Goal: Task Accomplishment & Management: Use online tool/utility

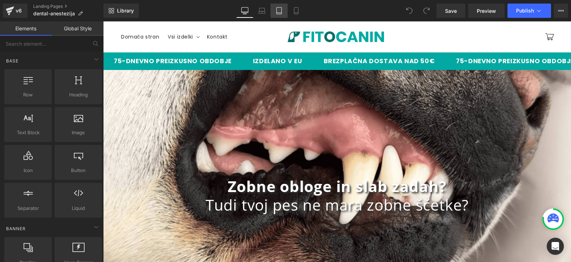
click at [282, 10] on icon at bounding box center [279, 10] width 7 height 7
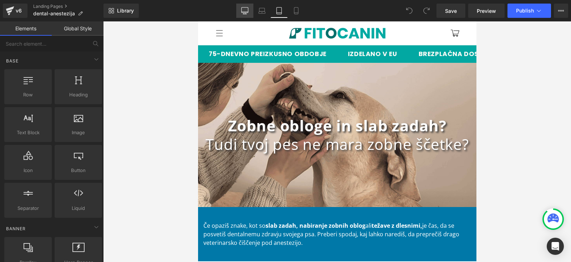
click at [242, 8] on icon at bounding box center [245, 9] width 7 height 5
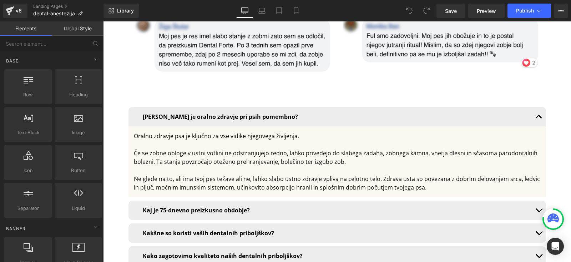
scroll to position [4625, 0]
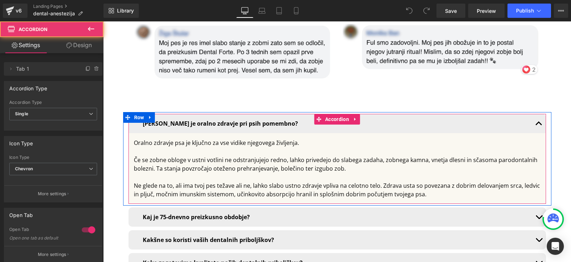
click at [537, 114] on button "button" at bounding box center [539, 123] width 14 height 19
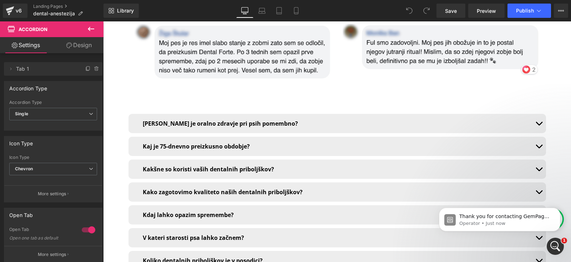
scroll to position [0, 0]
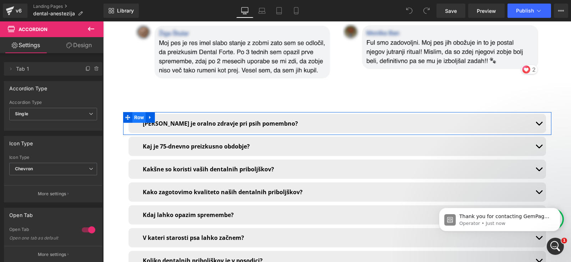
click at [135, 112] on span "Row" at bounding box center [139, 117] width 14 height 11
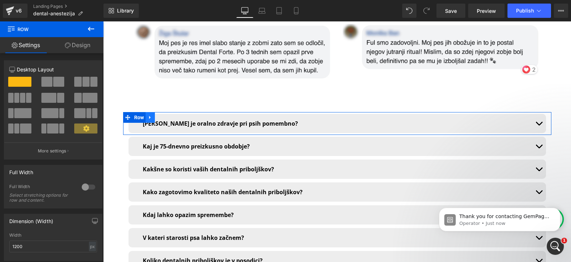
click at [149, 115] on icon at bounding box center [150, 117] width 5 height 5
click at [161, 112] on link at bounding box center [159, 117] width 9 height 11
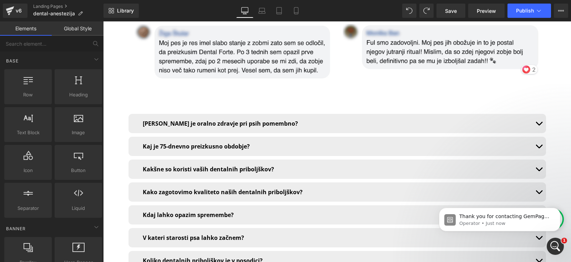
click at [103, 21] on div at bounding box center [103, 21] width 0 height 0
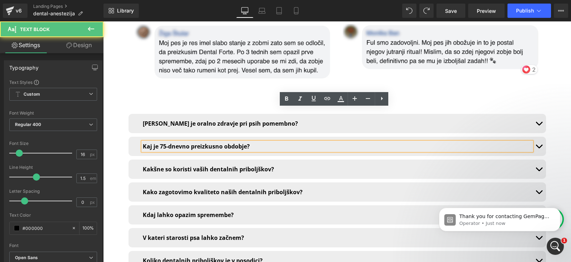
click at [134, 137] on div "Kaj je 75-dnevno preizkusno obdobje? Text Block" at bounding box center [338, 146] width 418 height 19
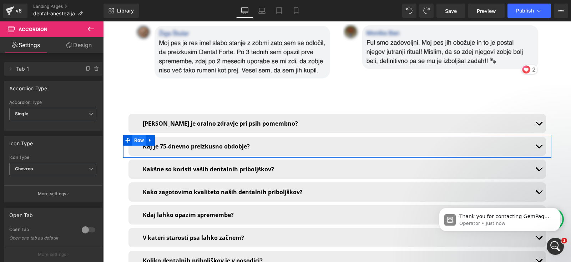
click at [138, 135] on span "Row" at bounding box center [139, 140] width 14 height 11
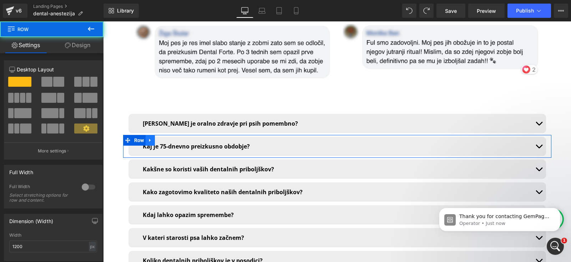
click at [150, 138] on icon at bounding box center [150, 140] width 5 height 5
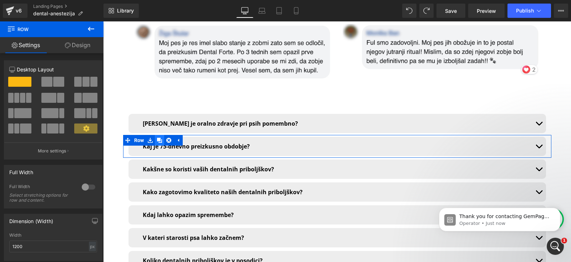
click at [159, 138] on icon at bounding box center [159, 140] width 5 height 5
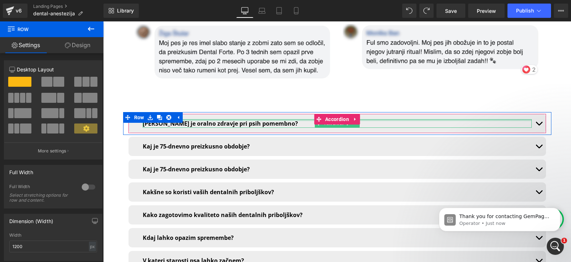
click at [196, 119] on div at bounding box center [337, 120] width 389 height 2
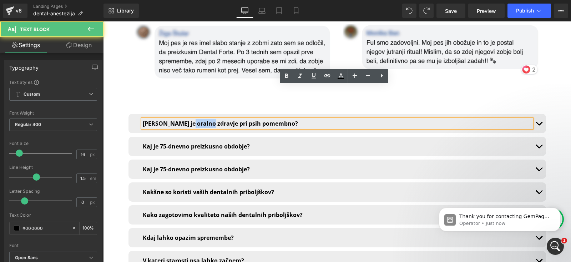
click at [196, 120] on b "[PERSON_NAME] je oralno zdravje pri psih pomembno?" at bounding box center [220, 124] width 155 height 8
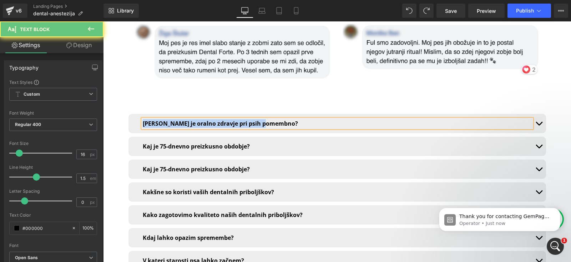
copy b "[PERSON_NAME] je oralno zdravje pri psih pomembno?"
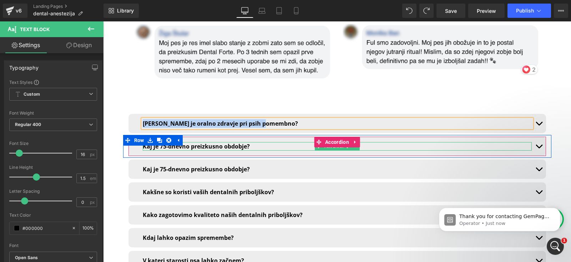
click at [190, 142] on b "Kaj je 75-dnevno preizkusno obdobje?" at bounding box center [196, 146] width 107 height 8
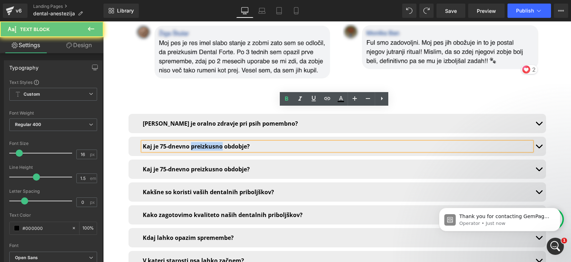
click at [190, 142] on b "Kaj je 75-dnevno preizkusno obdobje?" at bounding box center [196, 146] width 107 height 8
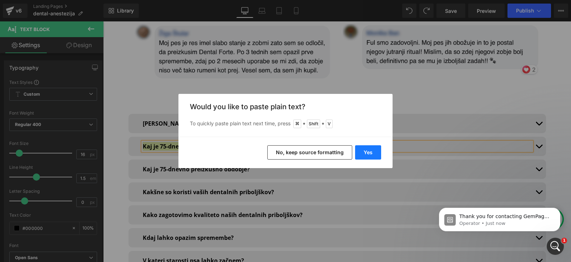
click at [368, 148] on button "Yes" at bounding box center [368, 152] width 26 height 14
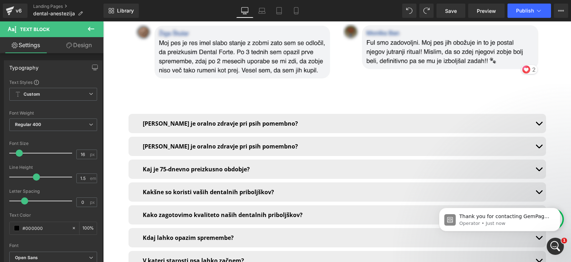
click at [539, 148] on span "button" at bounding box center [539, 148] width 0 height 0
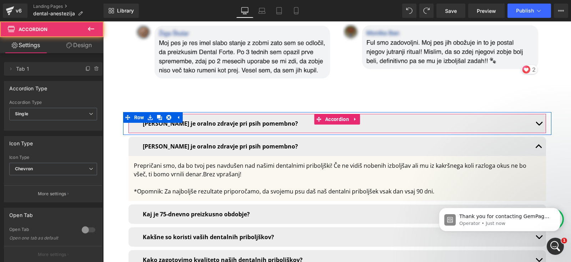
click at [535, 114] on button "button" at bounding box center [539, 123] width 14 height 19
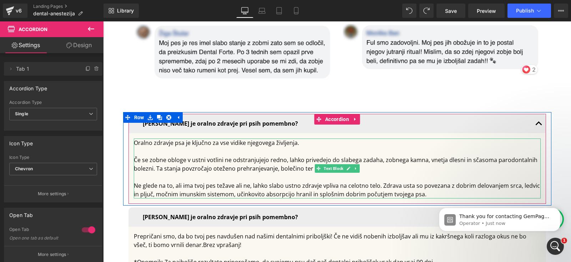
click at [192, 147] on div at bounding box center [337, 151] width 407 height 9
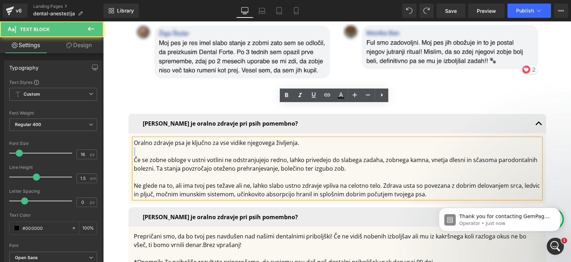
click at [192, 147] on div at bounding box center [337, 151] width 407 height 9
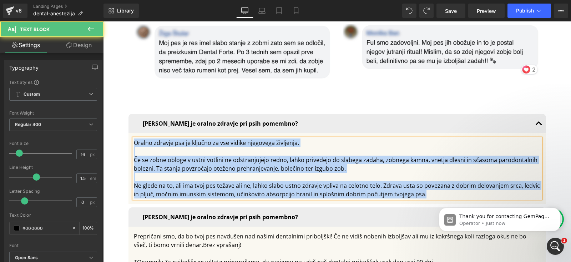
copy div "Oralno zdravje psa je ključno za vse vidike njegovega življenja. Če se zobne ob…"
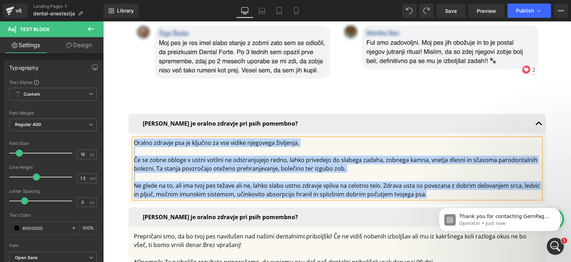
click at [188, 232] on div "Prepričani smo, da bo tvoj pes navdušen nad našimi dentalnimi priboljški! Če ne…" at bounding box center [337, 249] width 407 height 34
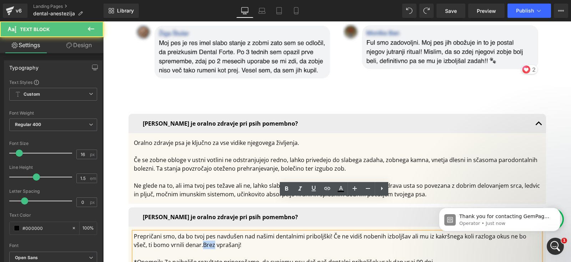
click at [188, 232] on div "Prepričani smo, da bo tvoj pes navdušen nad našimi dentalnimi priboljški! Če ne…" at bounding box center [337, 249] width 407 height 34
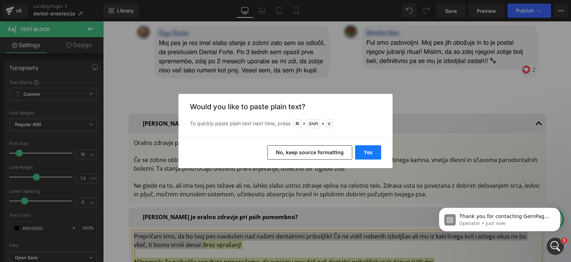
click at [366, 148] on button "Yes" at bounding box center [368, 152] width 26 height 14
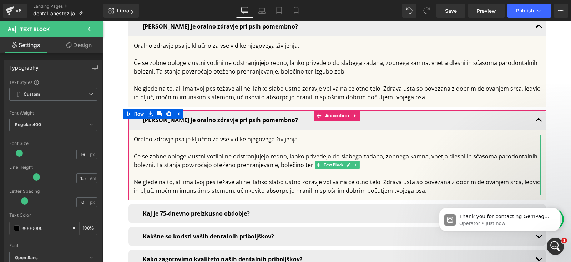
scroll to position [4728, 0]
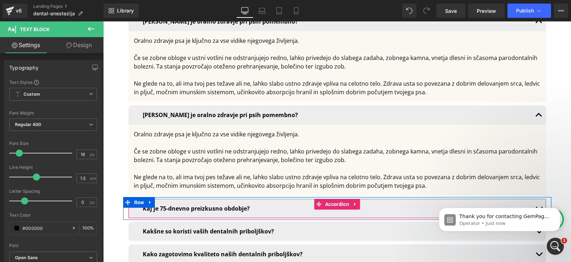
click at [532, 199] on button "button" at bounding box center [539, 208] width 14 height 19
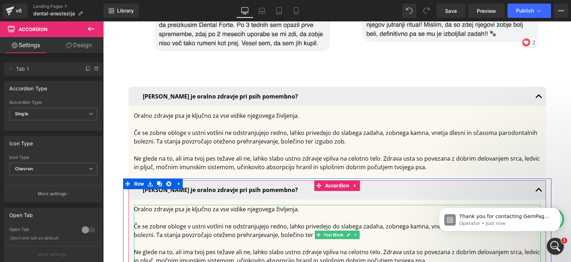
scroll to position [4650, 0]
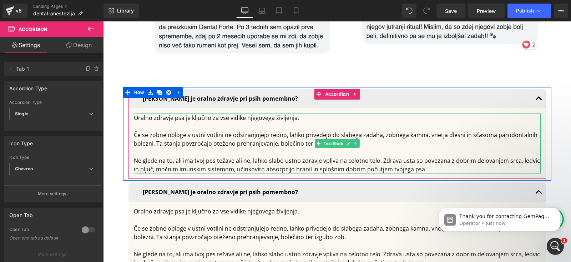
click at [224, 131] on div "Če se zobne obloge v ustni votlini ne odstranjujejo redno, lahko privedejo do s…" at bounding box center [337, 139] width 407 height 17
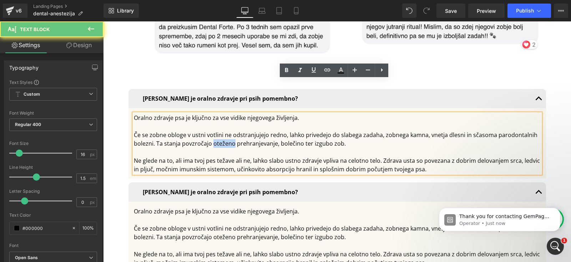
click at [224, 131] on div "Če se zobne obloge v ustni votlini ne odstranjujejo redno, lahko privedejo do s…" at bounding box center [337, 139] width 407 height 17
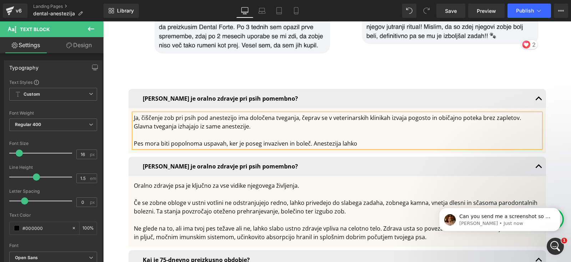
click at [222, 139] on div "Pes mora biti popolnoma uspavah, ker je poseg invaziven in boleč. Anestezija la…" at bounding box center [337, 143] width 407 height 9
click at [364, 139] on div "Pes mora biti popolnoma uspavan, ker je poseg invaziven in boleč. Anestezija la…" at bounding box center [337, 143] width 407 height 9
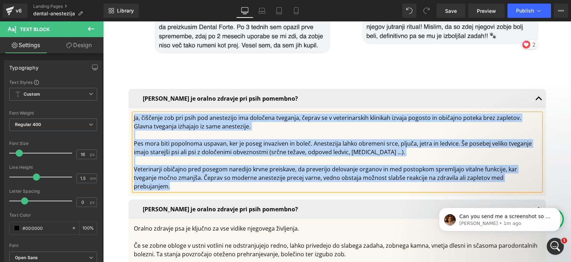
copy div "Ja, čiščenje zob pri psih pod anestezijo ima določena tveganja, čeprav se v vet…"
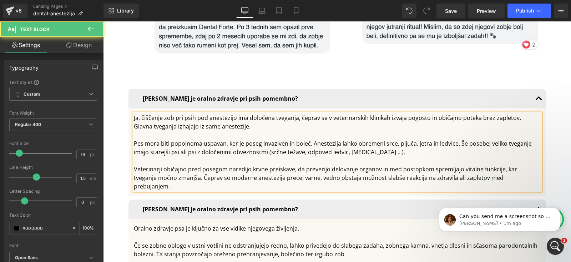
click at [521, 165] on div "Veterinarji običajno pred posegom naredijo krvne preiskave, da preverijo delova…" at bounding box center [337, 178] width 407 height 26
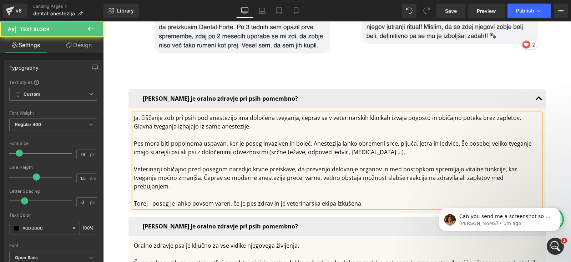
click at [292, 139] on div "Pes mora biti popolnoma uspavan, ker je poseg invaziven in boleč. Anestezija la…" at bounding box center [337, 147] width 407 height 17
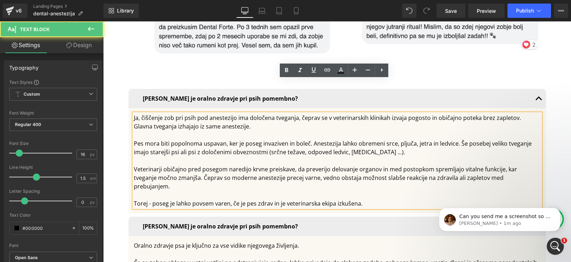
click at [365, 199] on div "Torej - poseg je lahko povsem varen, če je pes zdrav in je veterinarska ekipa i…" at bounding box center [337, 203] width 407 height 9
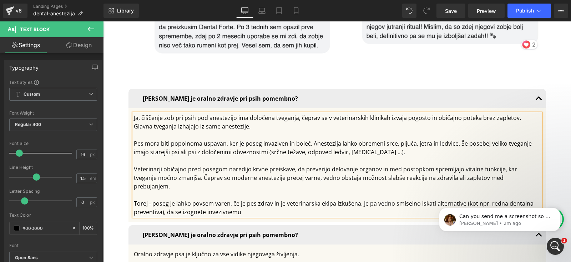
click at [202, 199] on div "Torej - poseg je lahko povsem varen, če je pes zdrav in je veterinarska ekipa i…" at bounding box center [337, 207] width 407 height 17
click at [251, 199] on div "Torej - poseg je lahko povsem varen, če je pes zdrav in je veterinarska ekipa i…" at bounding box center [337, 207] width 407 height 17
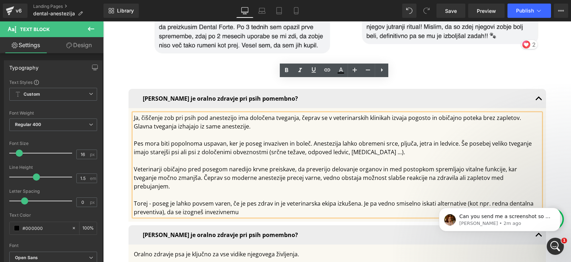
click at [211, 199] on div "Torej - poseg je lahko povsem varen, če je pes zdrav in je veterinarska ekipa i…" at bounding box center [337, 207] width 407 height 17
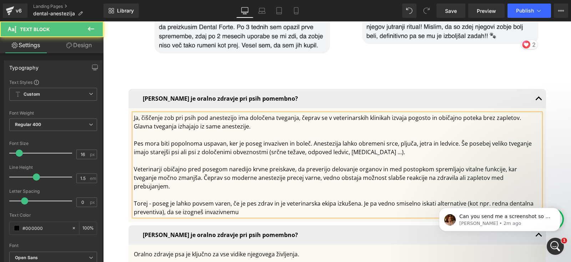
click at [238, 199] on div "Torej - poseg je lahko povsem varen, če je pes zdrav in je veterinarska ekipa i…" at bounding box center [337, 207] width 407 height 17
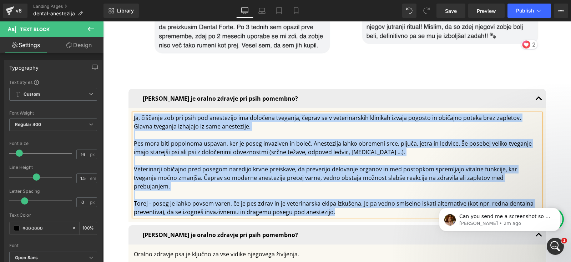
copy div "Ja, čiščenje zob pri psih pod anestezijo ima določena tveganja, čeprav se v vet…"
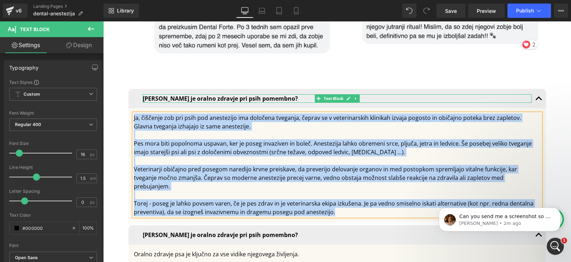
click at [207, 95] on b "[PERSON_NAME] je oralno zdravje pri psih pomembno?" at bounding box center [220, 99] width 155 height 8
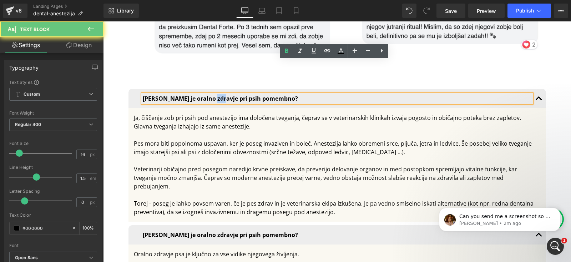
click at [207, 95] on b "[PERSON_NAME] je oralno zdravje pri psih pomembno?" at bounding box center [220, 99] width 155 height 8
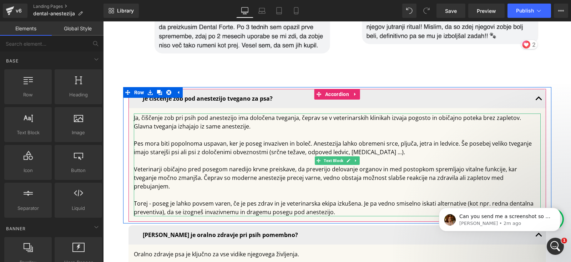
click at [266, 165] on div "Veterinarji običajno pred posegom naredijo krvne preiskave, da preverijo delova…" at bounding box center [337, 178] width 407 height 26
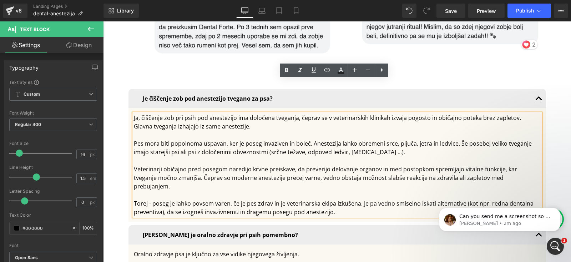
click at [147, 199] on div "Torej - poseg je lahko povsem varen, če je pes zdrav in je veterinarska ekipa i…" at bounding box center [337, 207] width 407 height 17
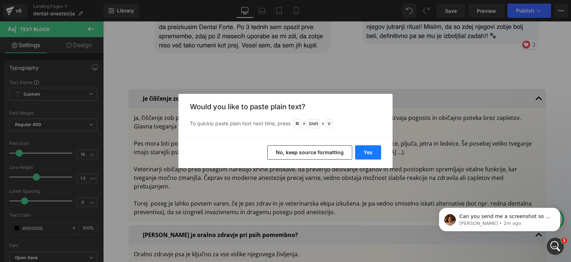
drag, startPoint x: 363, startPoint y: 149, endPoint x: 260, endPoint y: 128, distance: 105.4
click at [363, 149] on button "Yes" at bounding box center [368, 152] width 26 height 14
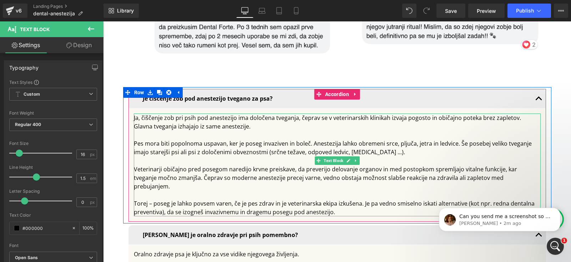
click at [335, 191] on div at bounding box center [337, 195] width 407 height 9
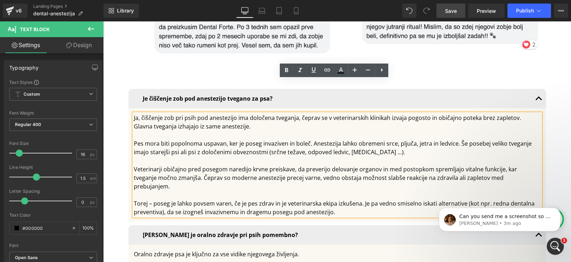
click at [452, 12] on span "Save" at bounding box center [451, 10] width 12 height 7
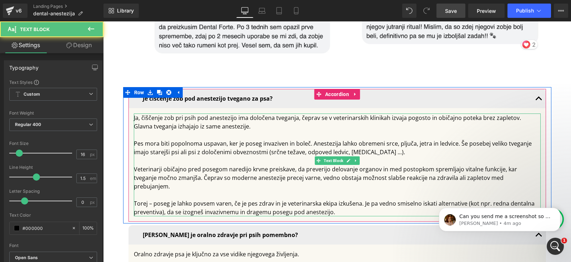
click at [287, 156] on div at bounding box center [337, 160] width 407 height 9
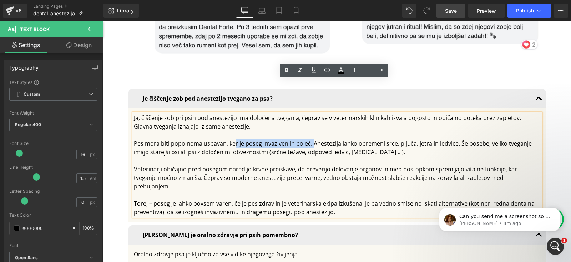
drag, startPoint x: 308, startPoint y: 110, endPoint x: 232, endPoint y: 110, distance: 76.0
click at [232, 139] on div "Pes mora biti popolnoma uspavan, ker je poseg invaziven in boleč. Anestezija la…" at bounding box center [337, 147] width 407 height 17
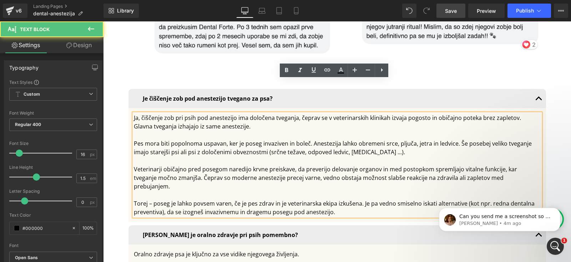
click at [227, 139] on div "Pes mora biti popolnoma uspavan, ker je poseg invaziven in boleč. Anestezija la…" at bounding box center [337, 147] width 407 height 17
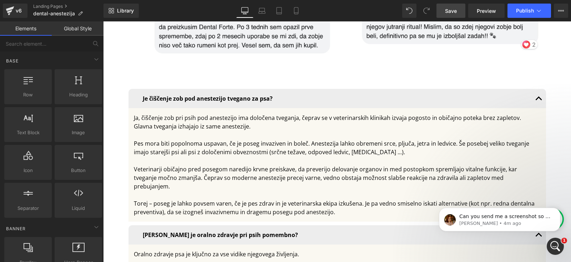
click at [453, 13] on span "Save" at bounding box center [451, 10] width 12 height 7
click at [456, 10] on span "Save" at bounding box center [451, 10] width 12 height 7
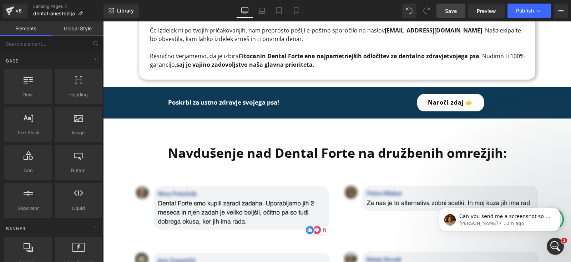
scroll to position [4360, 0]
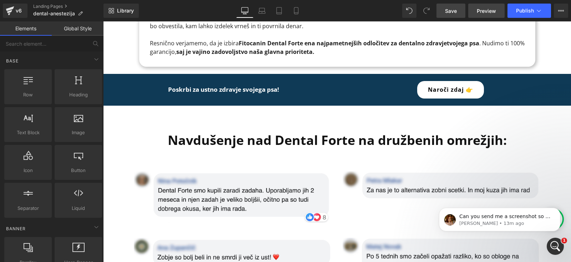
click at [484, 5] on link "Preview" at bounding box center [486, 11] width 36 height 14
